Goal: Task Accomplishment & Management: Use online tool/utility

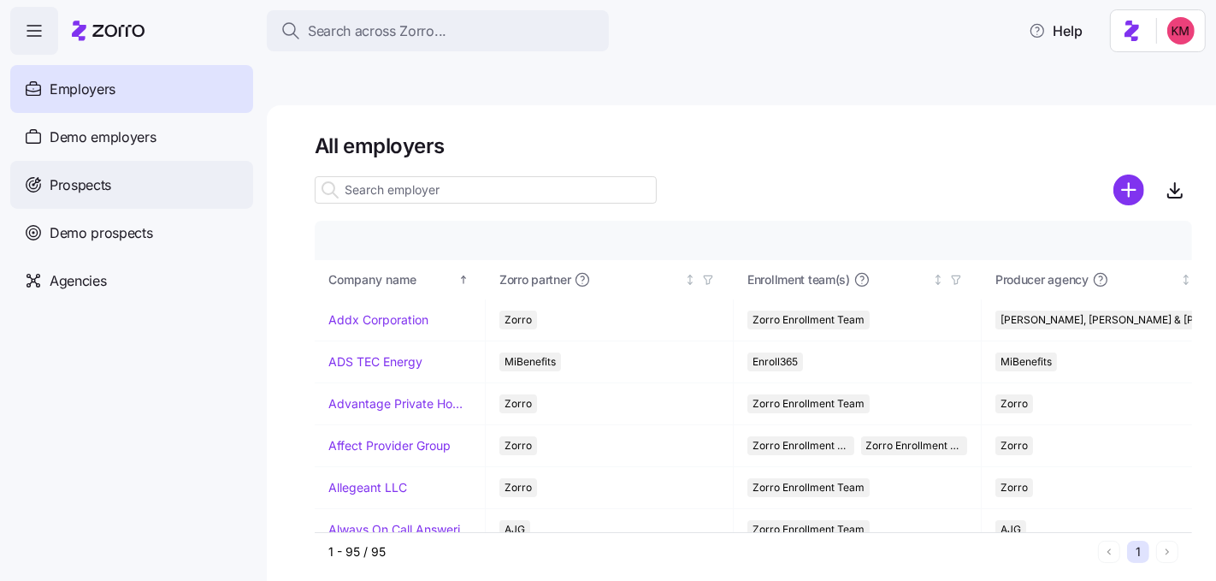
click at [110, 194] on span "Prospects" at bounding box center [81, 184] width 62 height 21
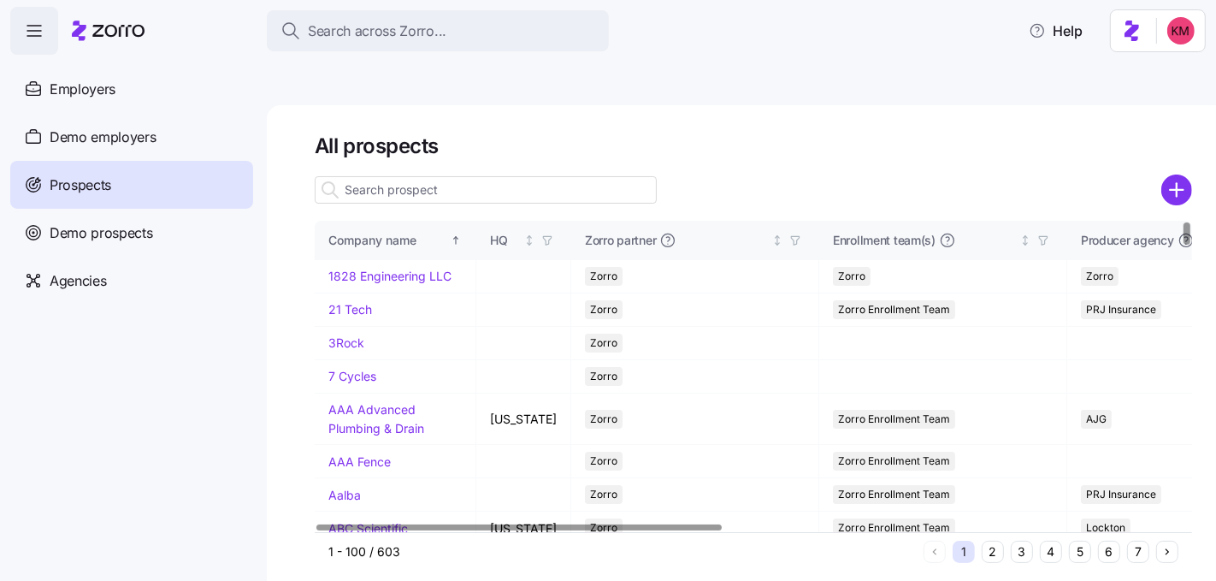
click at [519, 176] on input at bounding box center [486, 189] width 342 height 27
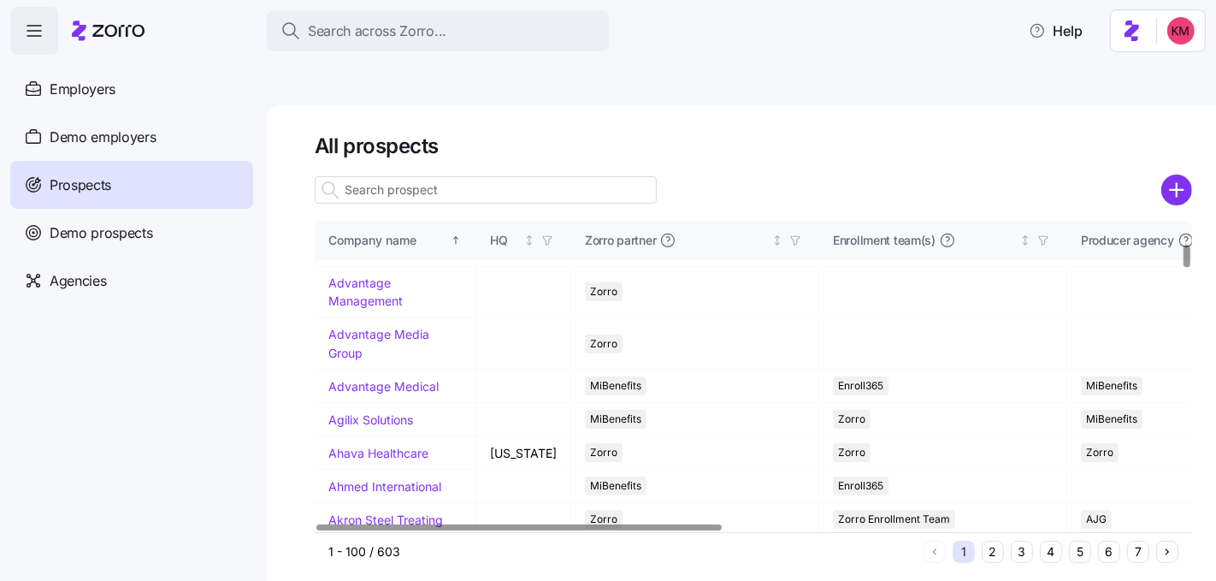
scroll to position [670, 0]
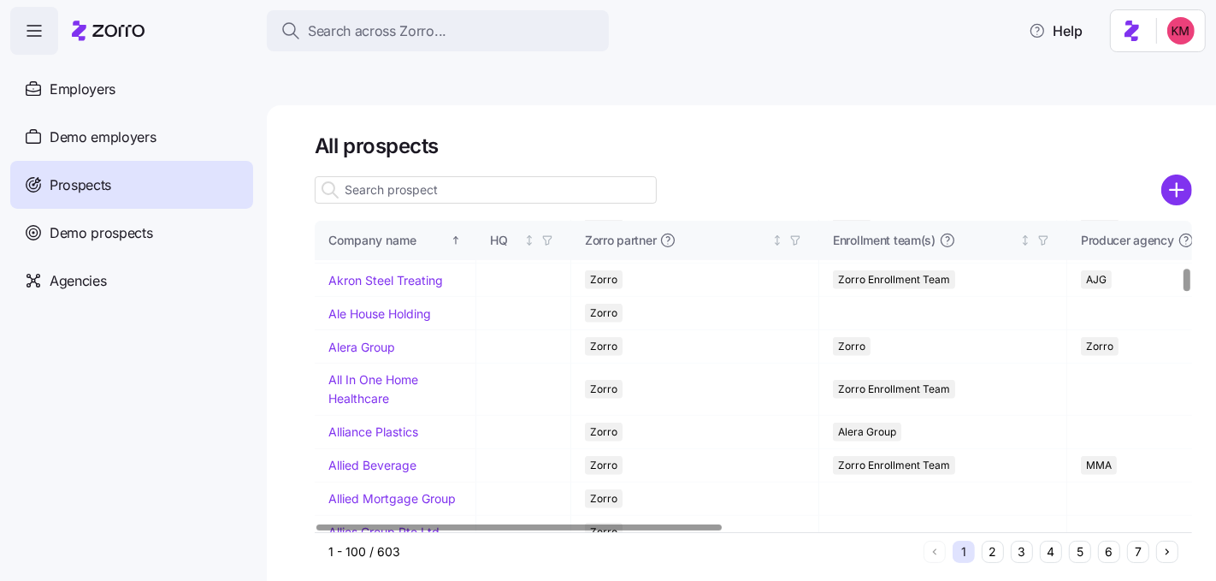
click at [1050, 540] on button "4" at bounding box center [1051, 551] width 22 height 22
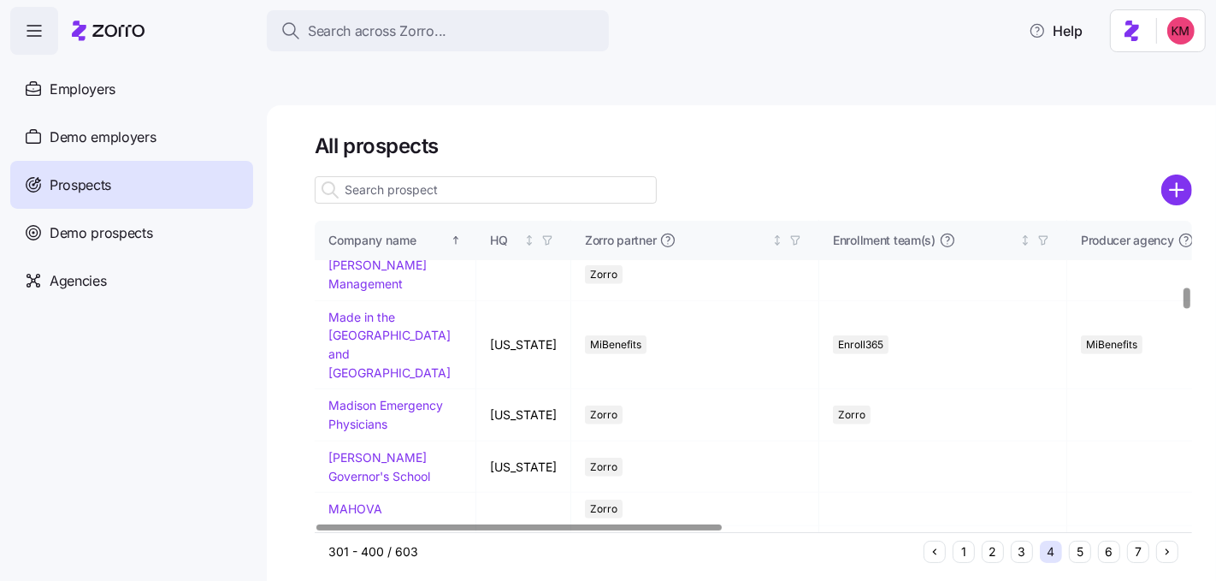
scroll to position [937, 0]
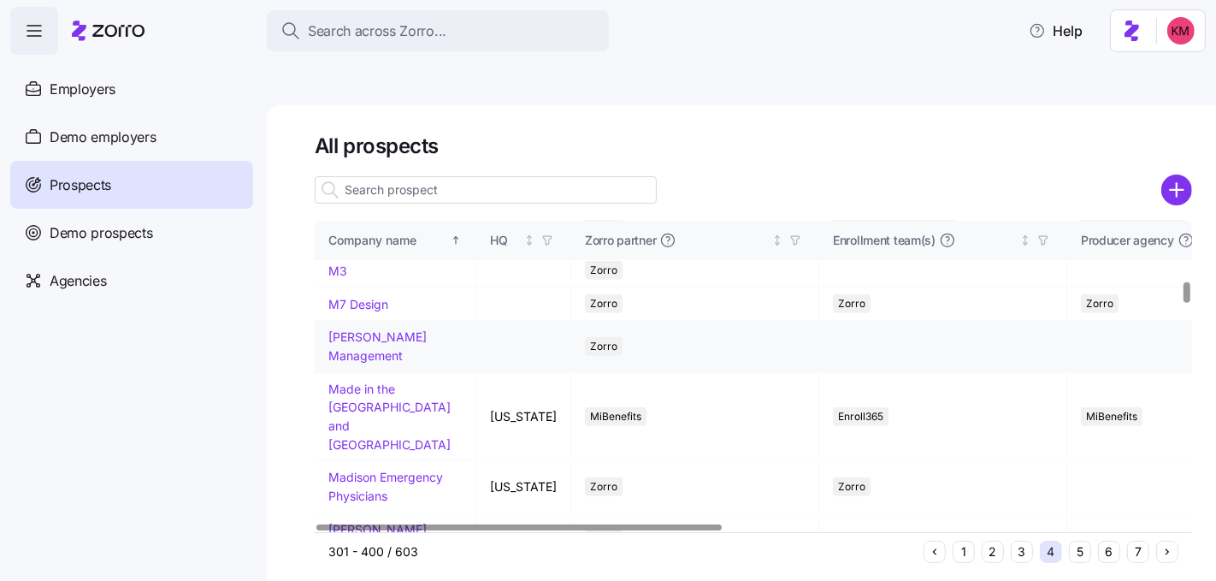
click at [343, 363] on link "Machell Management" at bounding box center [377, 345] width 98 height 33
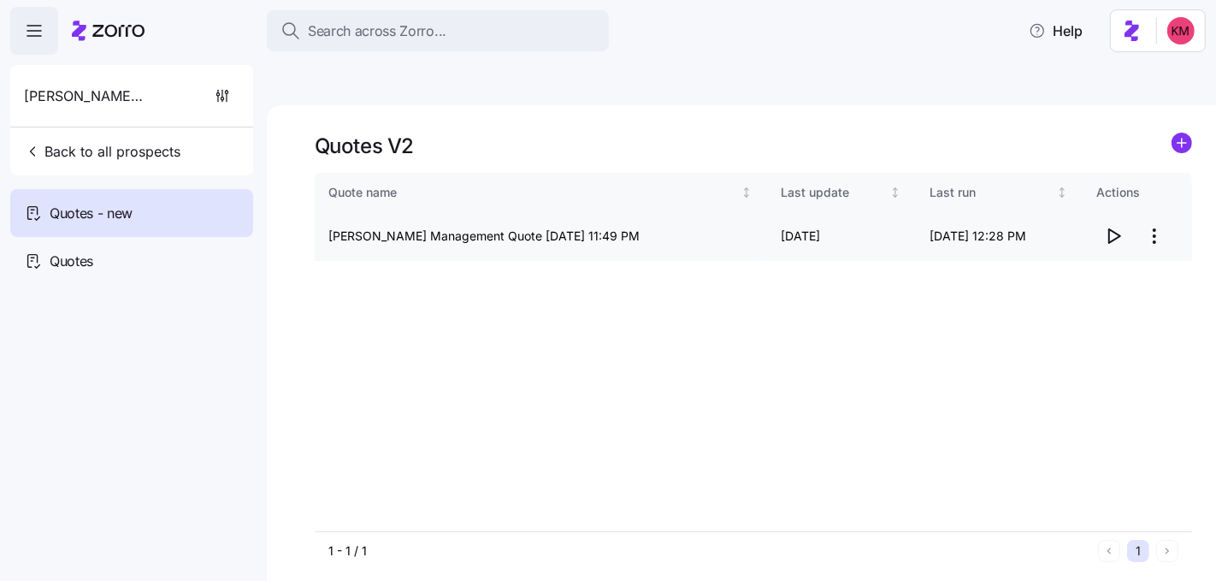
click at [1109, 229] on icon "button" at bounding box center [1114, 236] width 11 height 14
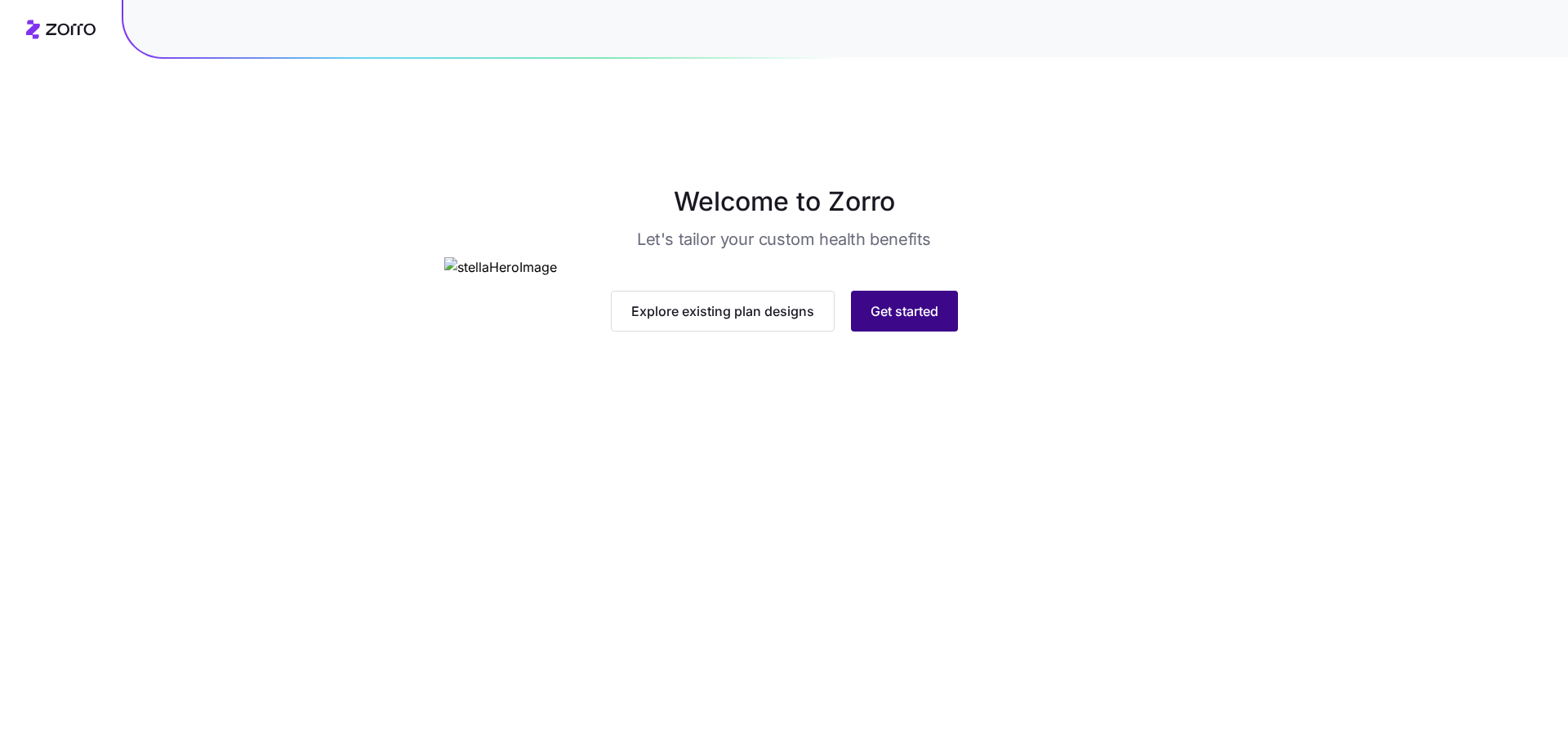
click at [940, 331] on button "Get started" at bounding box center [904, 310] width 107 height 41
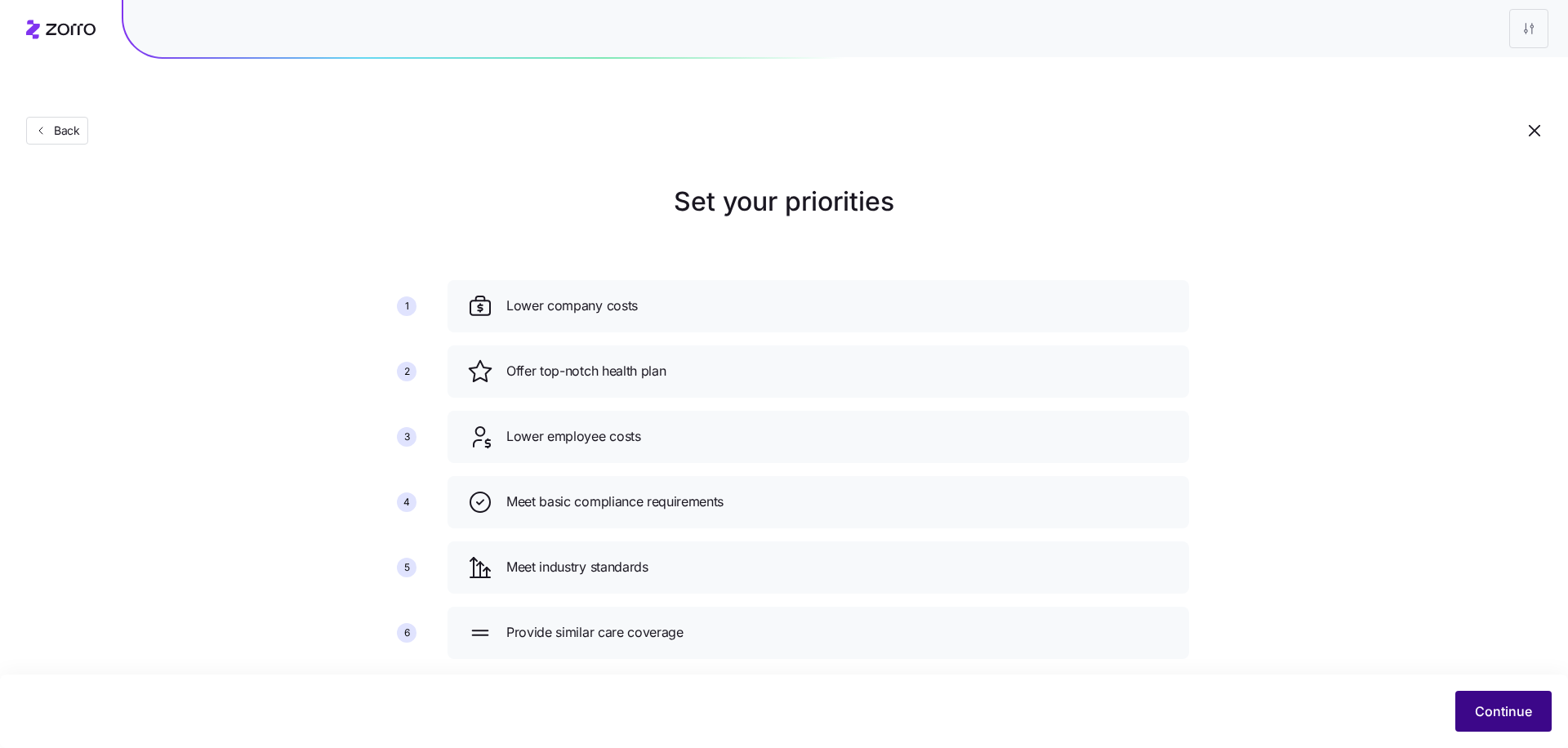
click at [1494, 714] on span "Continue" at bounding box center [1503, 712] width 57 height 20
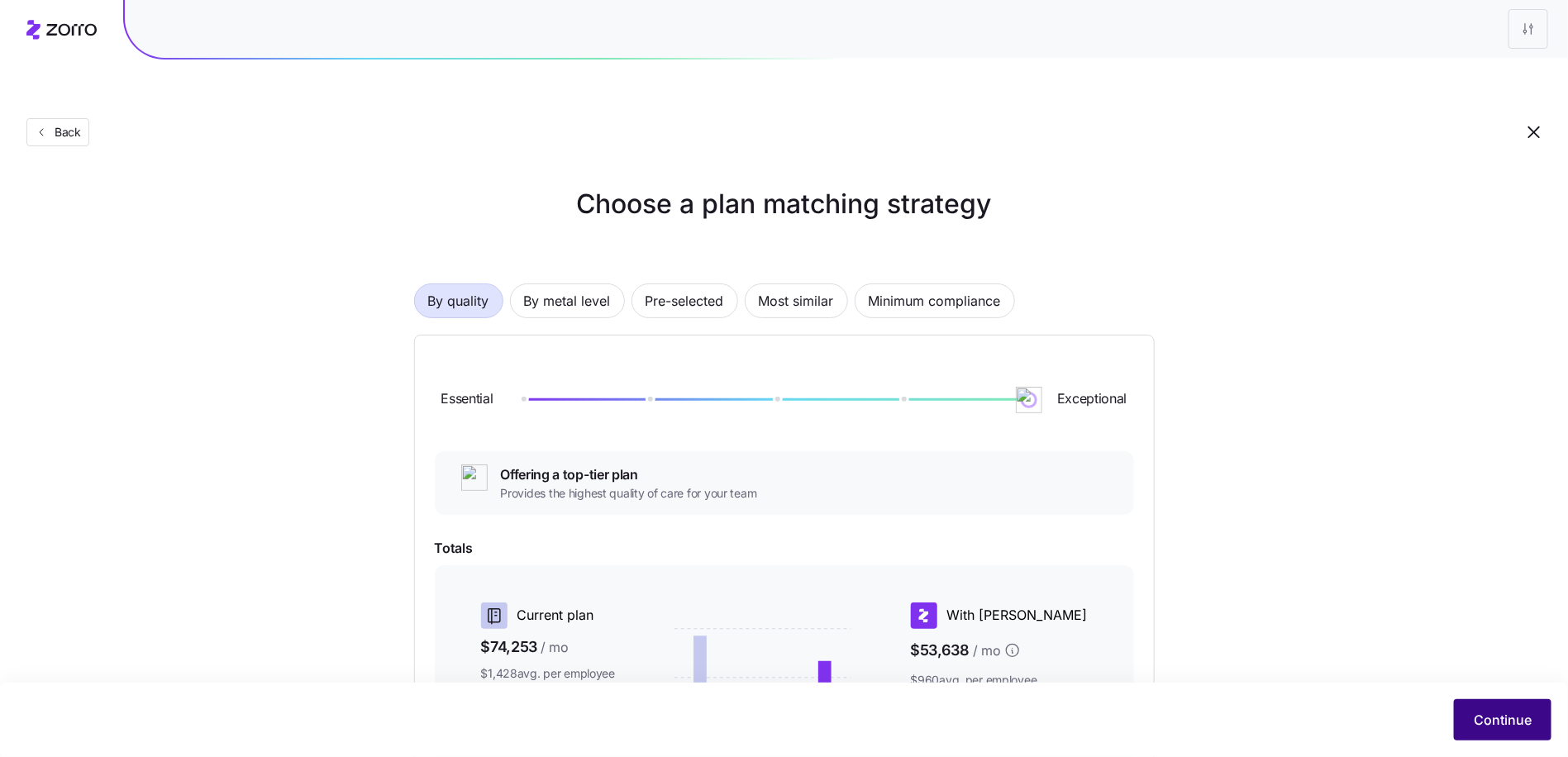
click at [1495, 737] on button "Continue" at bounding box center [1502, 719] width 98 height 42
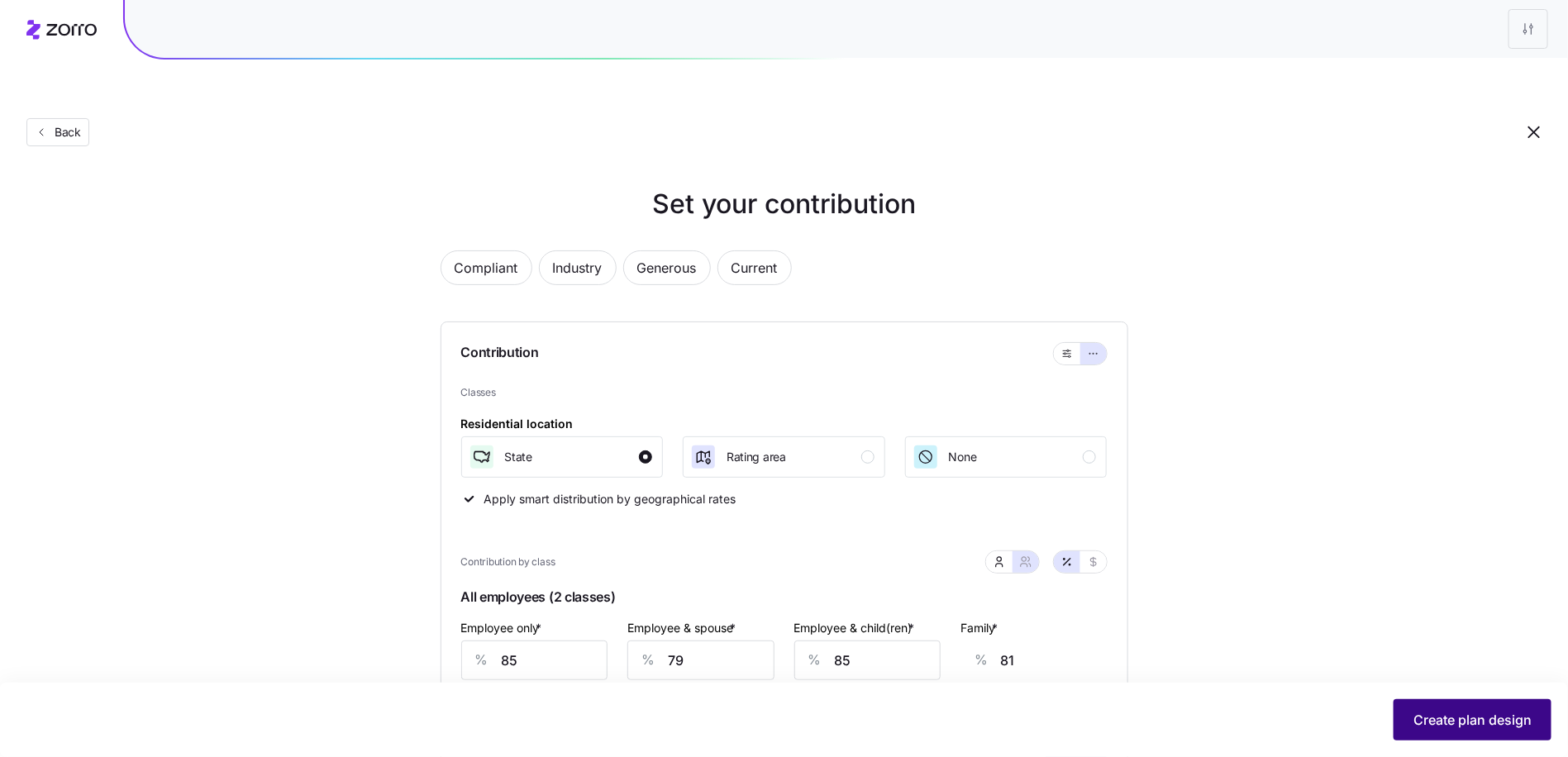
click at [1491, 716] on span "Create plan design" at bounding box center [1472, 720] width 118 height 20
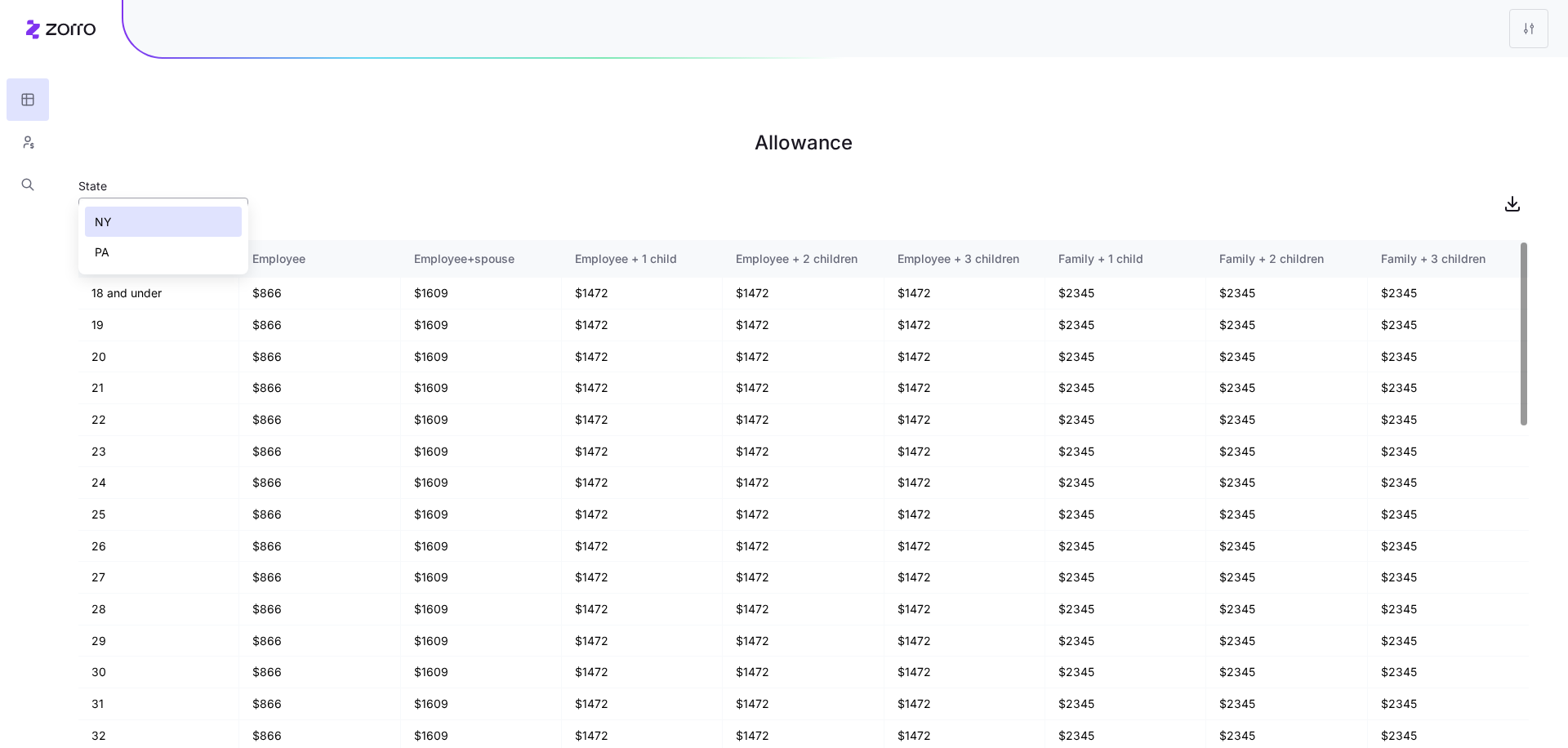
click at [171, 198] on input "NY" at bounding box center [163, 214] width 170 height 32
click at [179, 240] on div "PA" at bounding box center [163, 252] width 157 height 31
click at [172, 198] on input "PA" at bounding box center [163, 214] width 170 height 32
click at [161, 223] on div "NY" at bounding box center [163, 222] width 157 height 31
click at [735, 180] on div "State [US_STATE]" at bounding box center [803, 203] width 1451 height 55
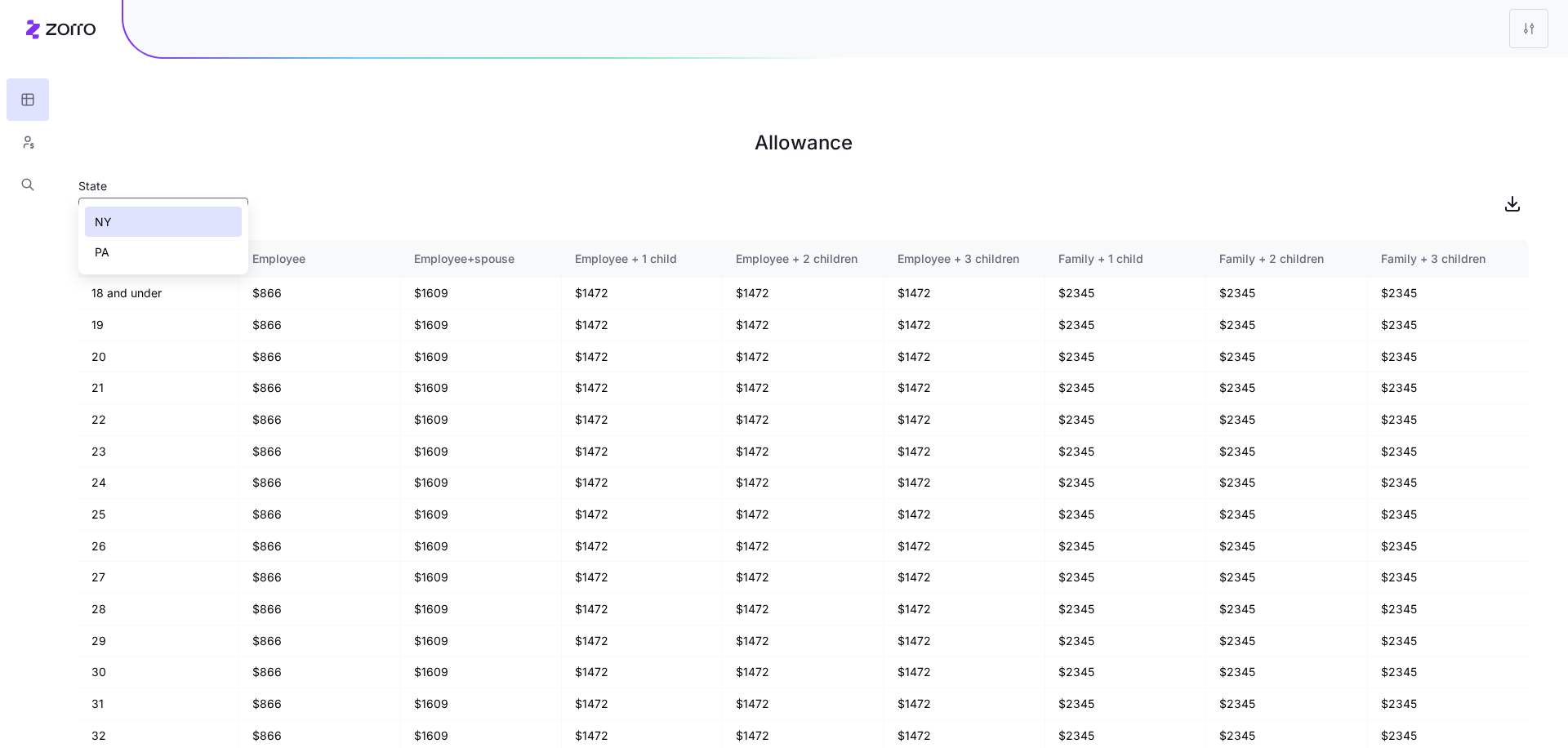
click at [229, 198] on div "NY" at bounding box center [163, 214] width 170 height 32
click at [204, 254] on div "PA" at bounding box center [163, 252] width 157 height 31
click at [193, 198] on input "PA" at bounding box center [163, 214] width 170 height 32
click at [172, 260] on div "PA" at bounding box center [163, 252] width 157 height 31
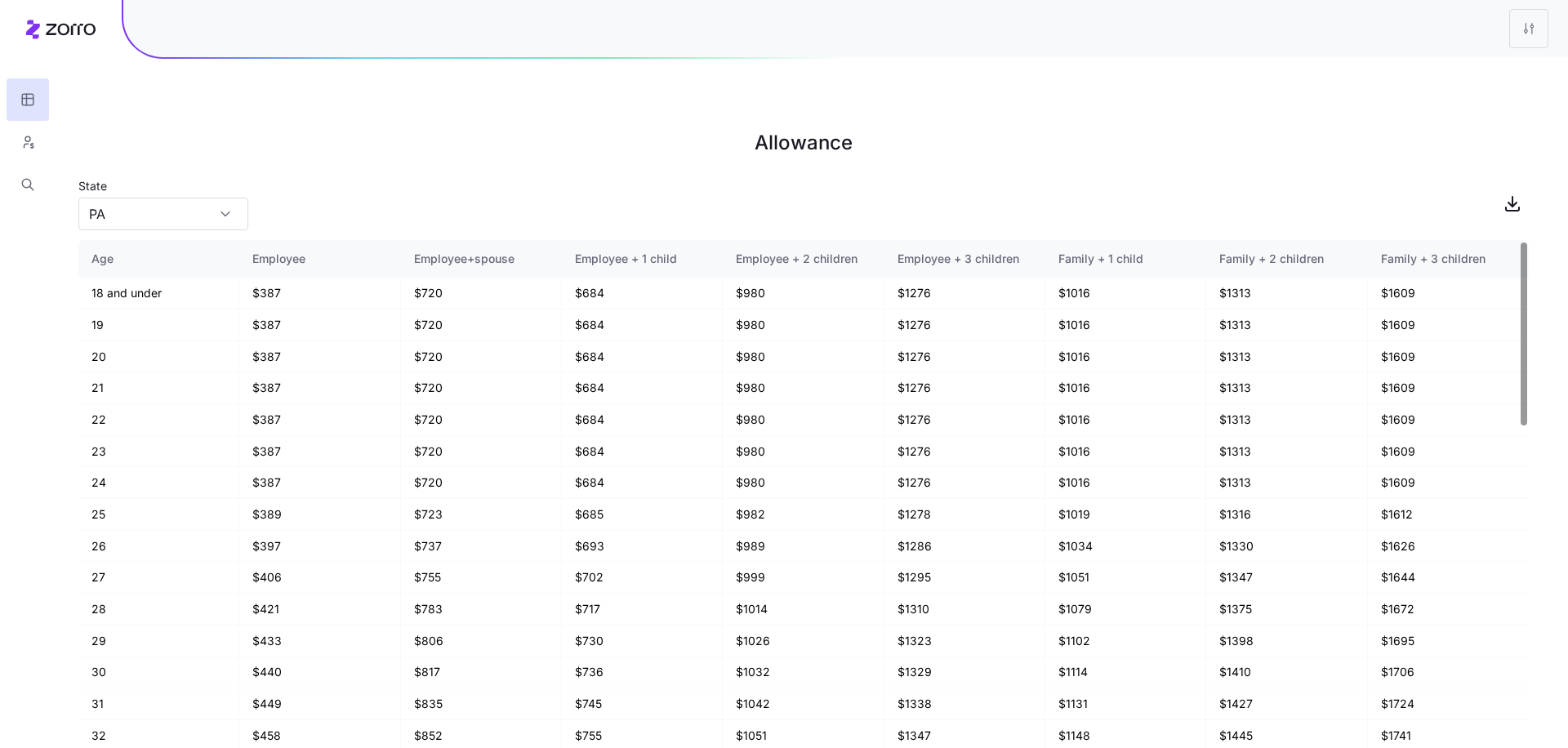
click at [375, 187] on div "State [US_STATE]" at bounding box center [803, 203] width 1451 height 55
drag, startPoint x: 1418, startPoint y: 122, endPoint x: 1430, endPoint y: 132, distance: 15.6
click at [1418, 123] on h1 "Allowance" at bounding box center [803, 142] width 1451 height 39
click at [1505, 194] on icon "button" at bounding box center [1512, 203] width 20 height 20
click at [171, 198] on input "PA" at bounding box center [163, 214] width 170 height 32
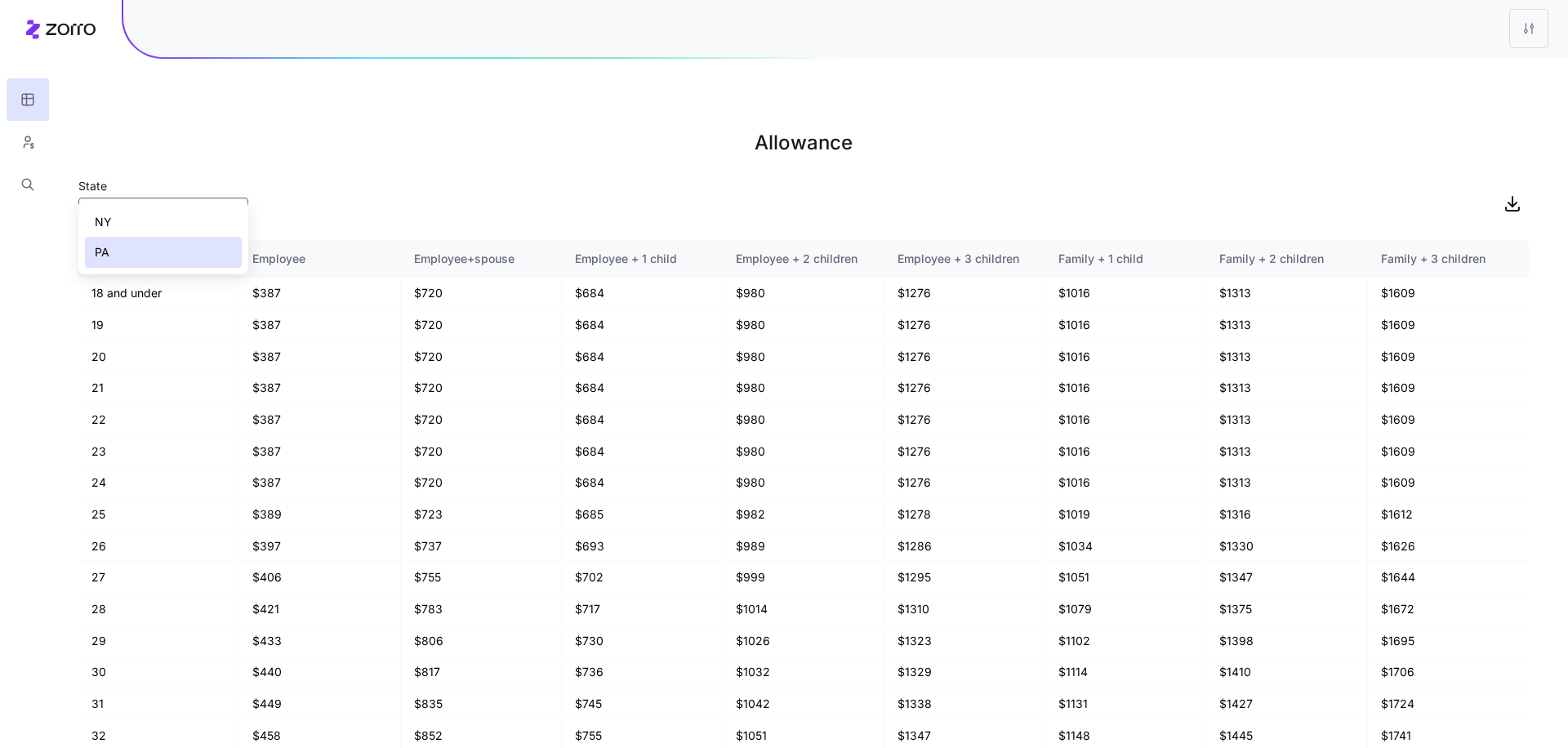
click at [159, 223] on div "NY" at bounding box center [163, 222] width 157 height 31
type input "NY"
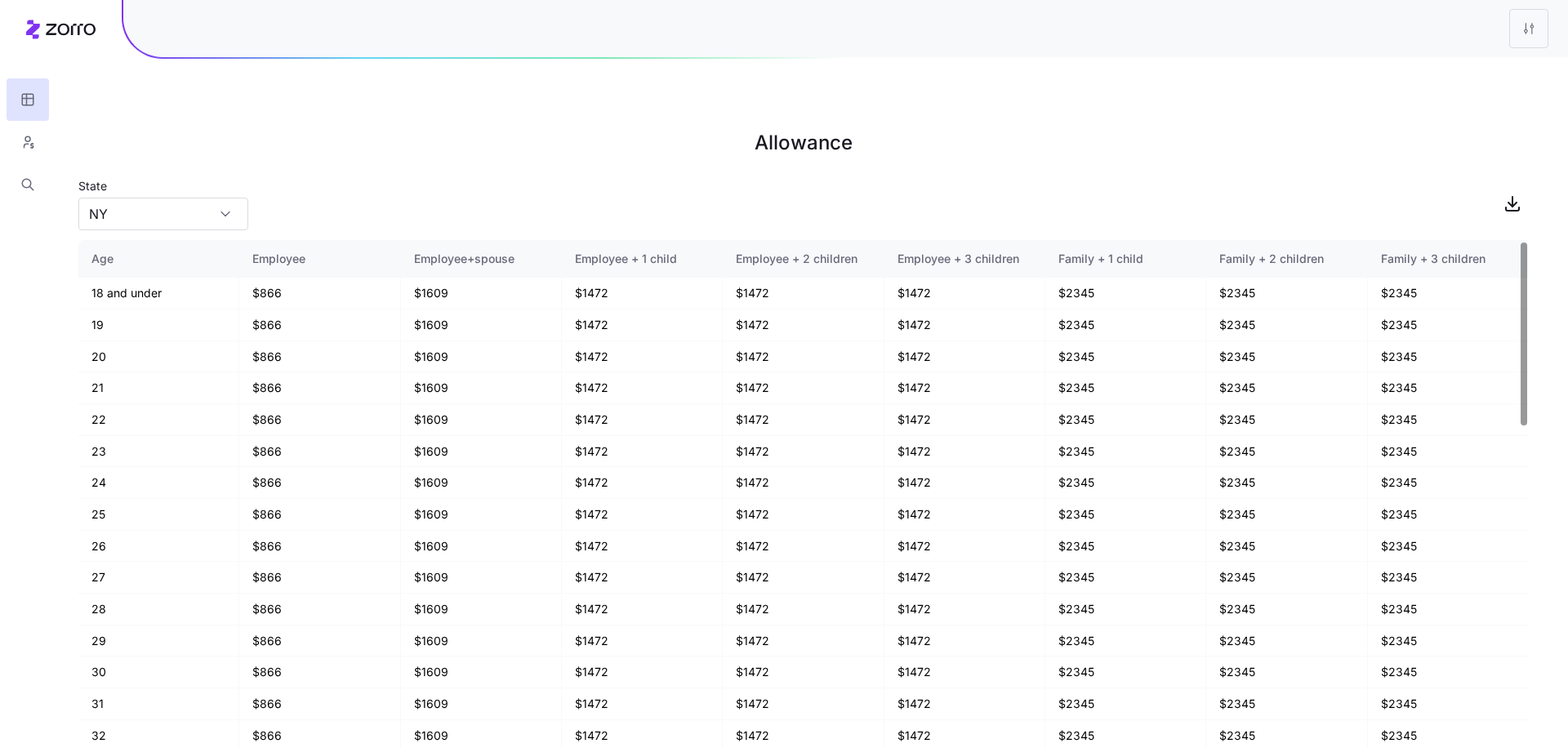
click at [1462, 176] on div "State [US_STATE]" at bounding box center [803, 203] width 1451 height 55
click at [1527, 188] on span "button" at bounding box center [1512, 203] width 31 height 31
